Goal: Task Accomplishment & Management: Use online tool/utility

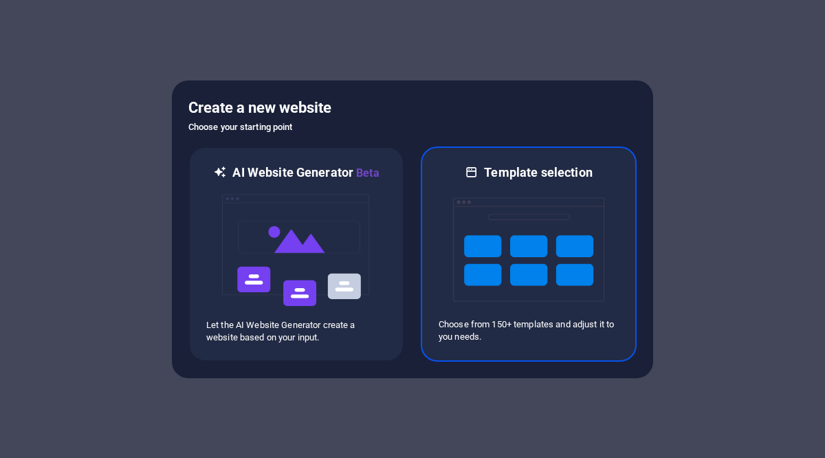
click at [585, 298] on img at bounding box center [528, 250] width 151 height 138
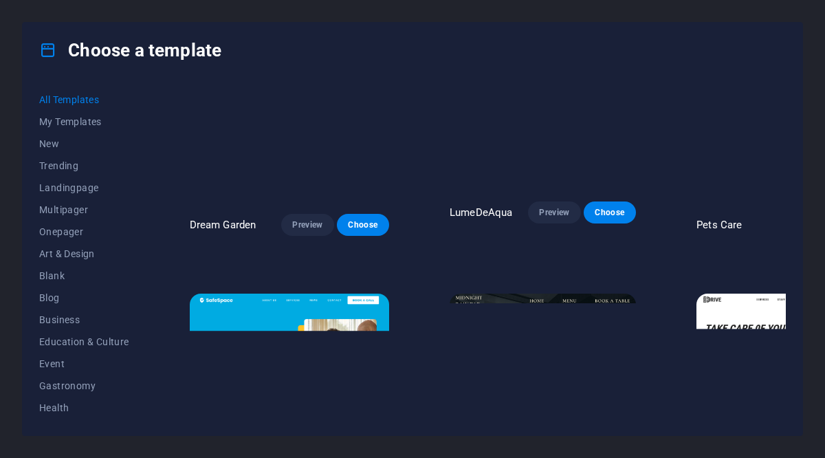
scroll to position [2336, 0]
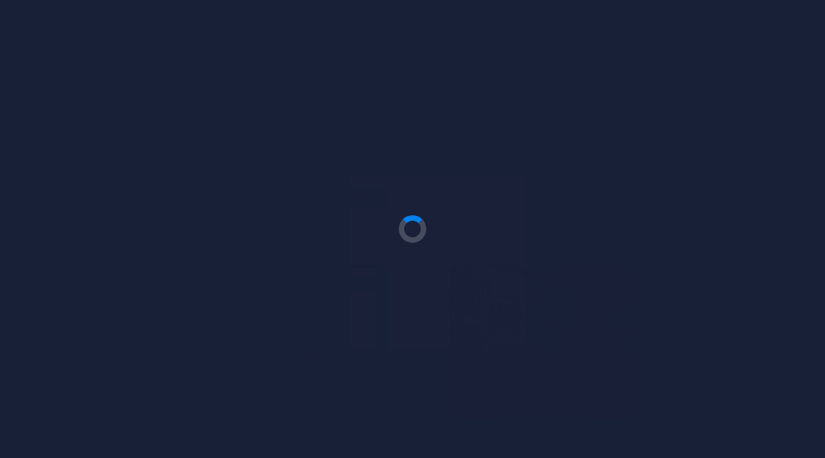
click at [327, 283] on div at bounding box center [412, 229] width 825 height 458
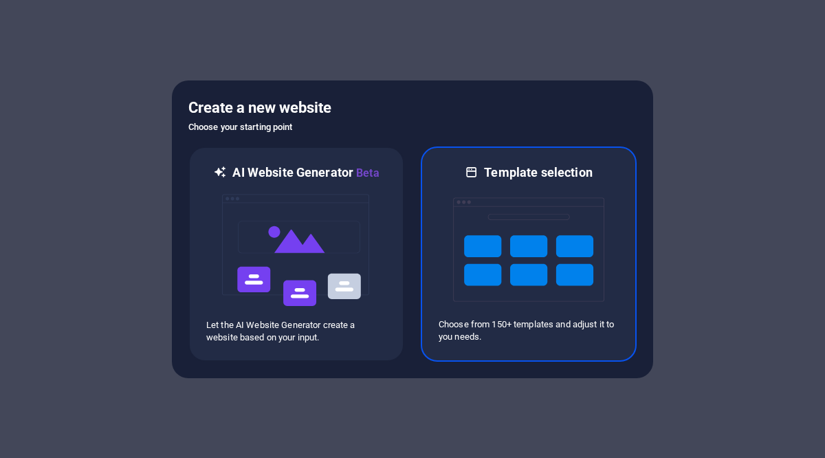
click at [600, 246] on img at bounding box center [528, 250] width 151 height 138
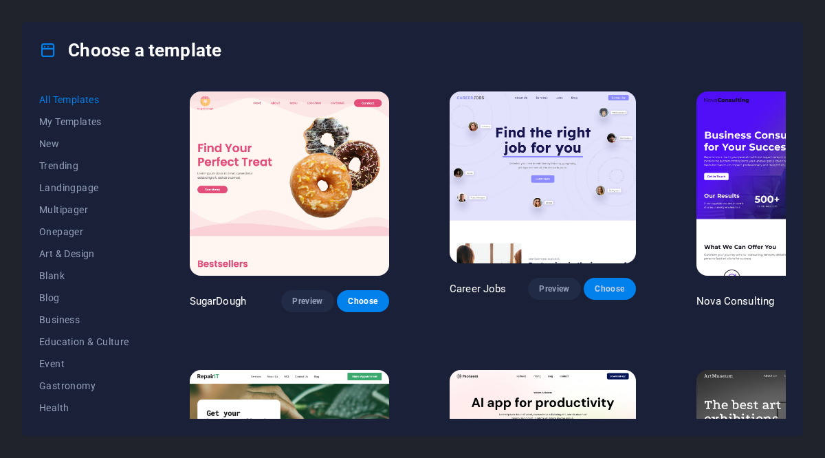
click at [584, 291] on button "Choose" at bounding box center [610, 289] width 52 height 22
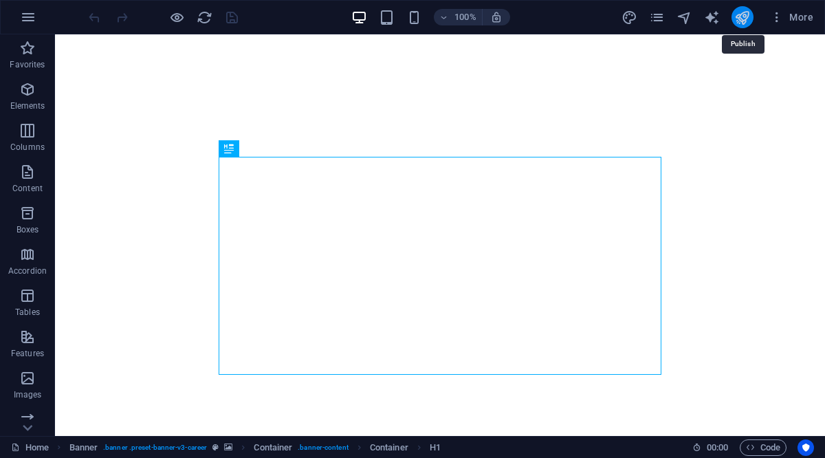
click at [746, 21] on icon "publish" at bounding box center [743, 18] width 16 height 16
